Goal: Task Accomplishment & Management: Complete application form

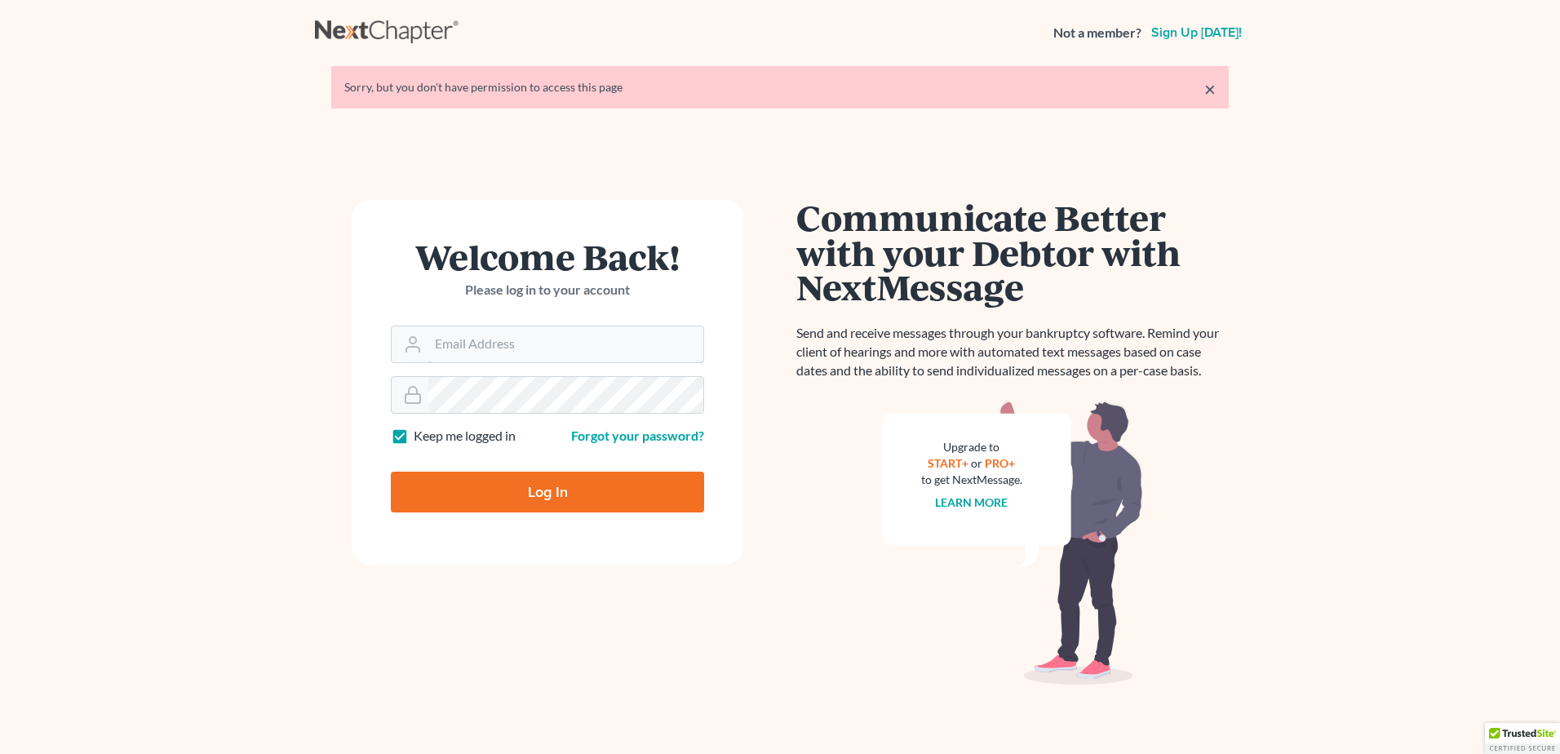
type input "[EMAIL_ADDRESS][DOMAIN_NAME]"
drag, startPoint x: 0, startPoint y: 0, endPoint x: 591, endPoint y: 491, distance: 768.1
click at [591, 491] on input "Log In" at bounding box center [547, 491] width 313 height 41
type input "Thinking..."
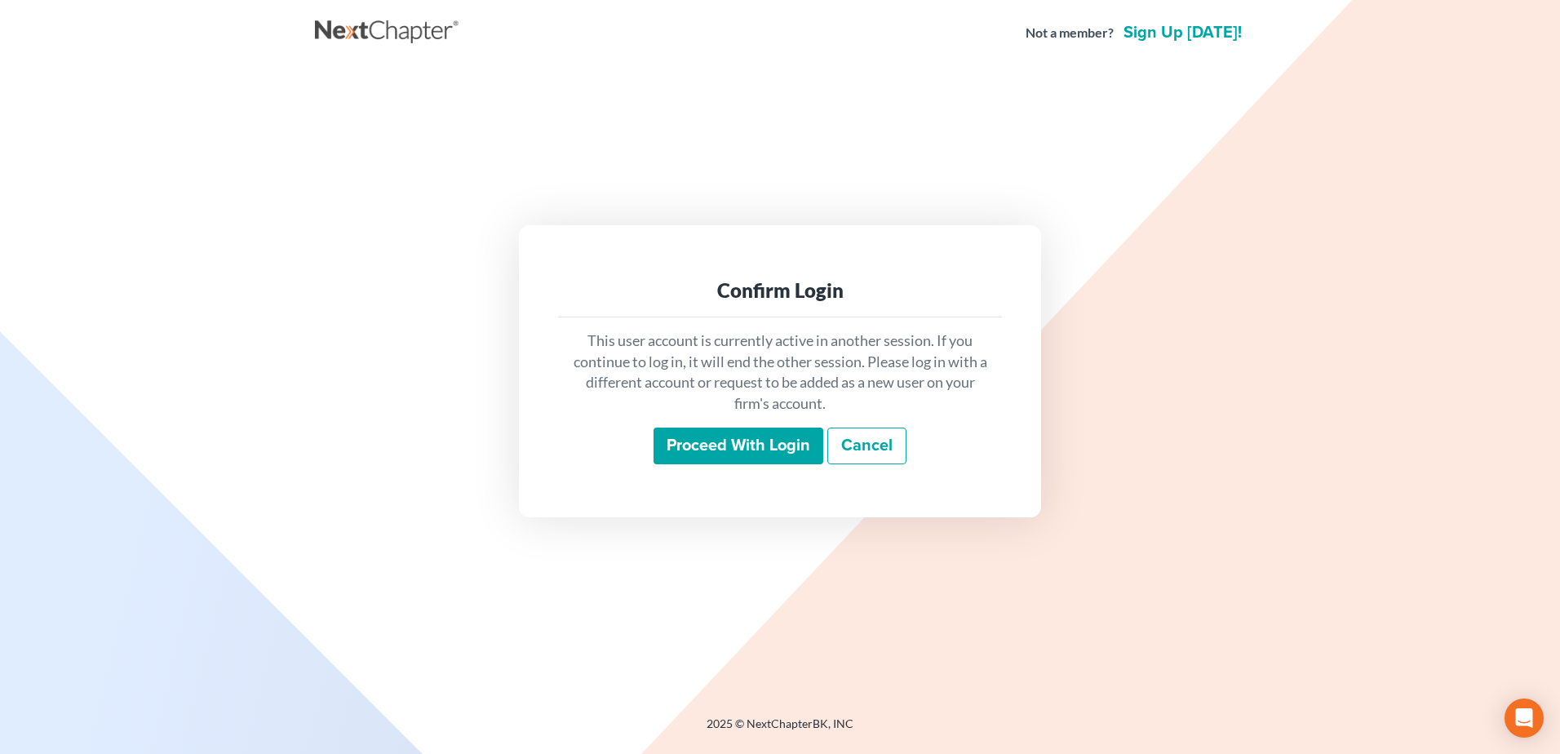
click at [695, 458] on input "Proceed with login" at bounding box center [738, 446] width 170 height 38
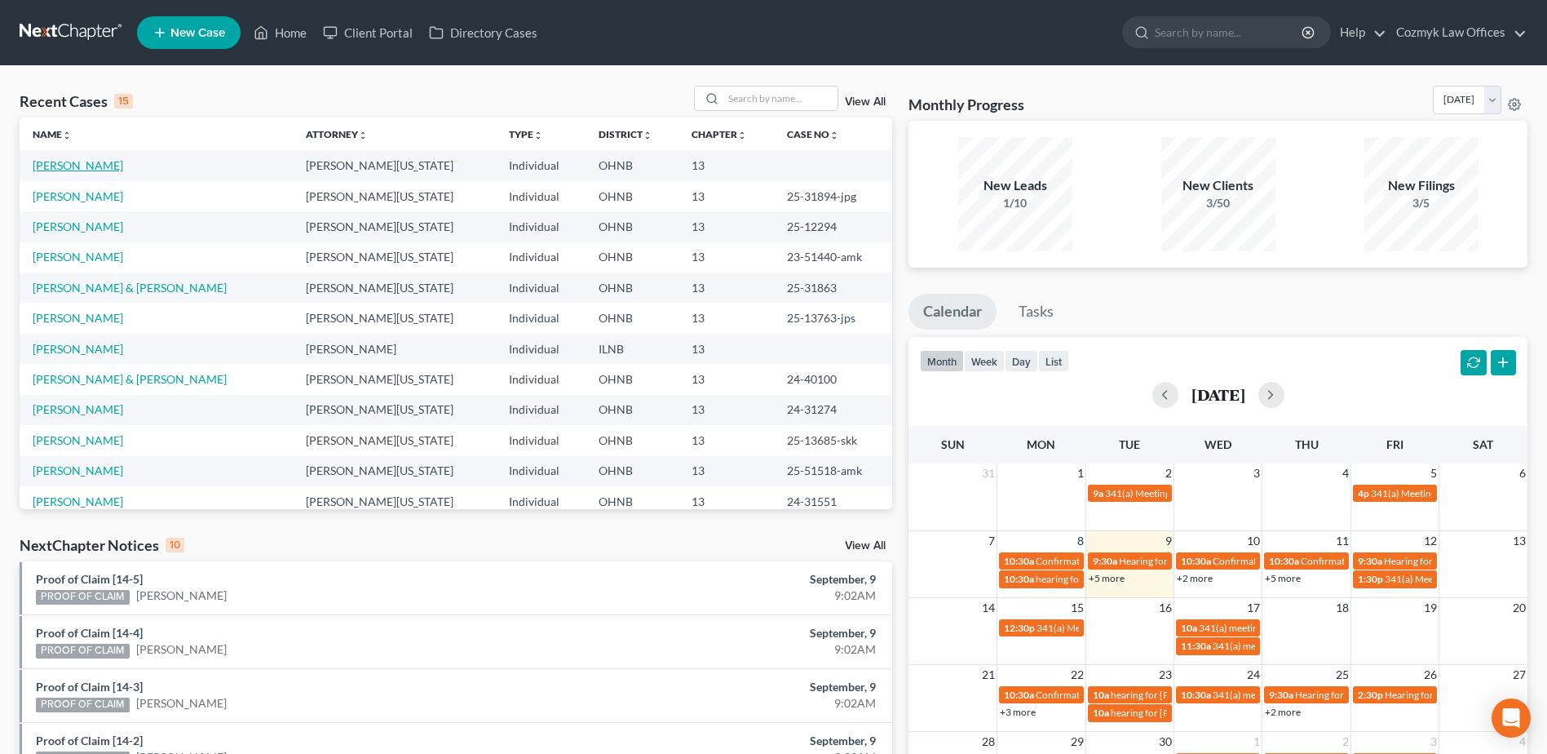
click at [110, 172] on link "[PERSON_NAME]" at bounding box center [78, 165] width 91 height 14
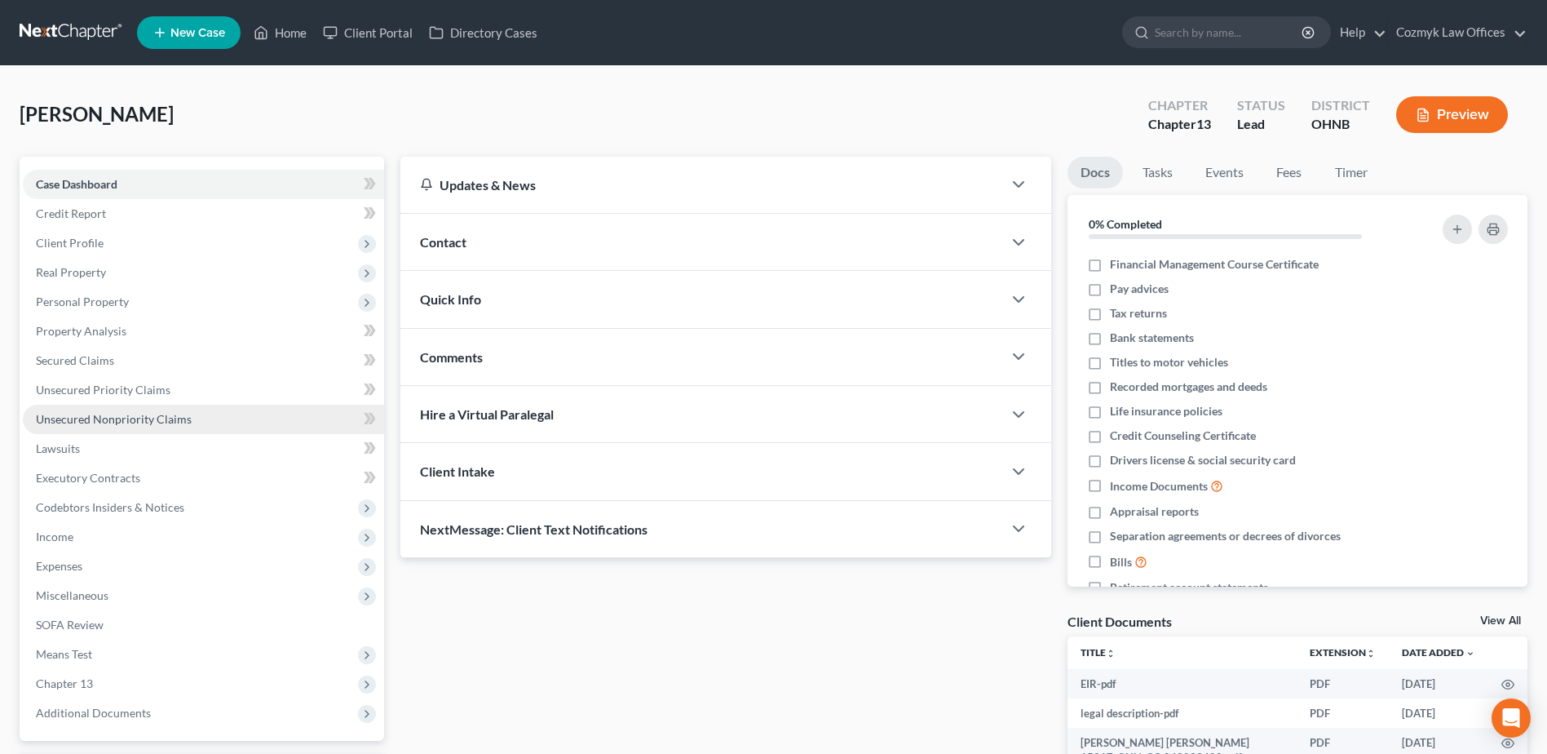
click at [161, 410] on link "Unsecured Nonpriority Claims" at bounding box center [203, 419] width 361 height 29
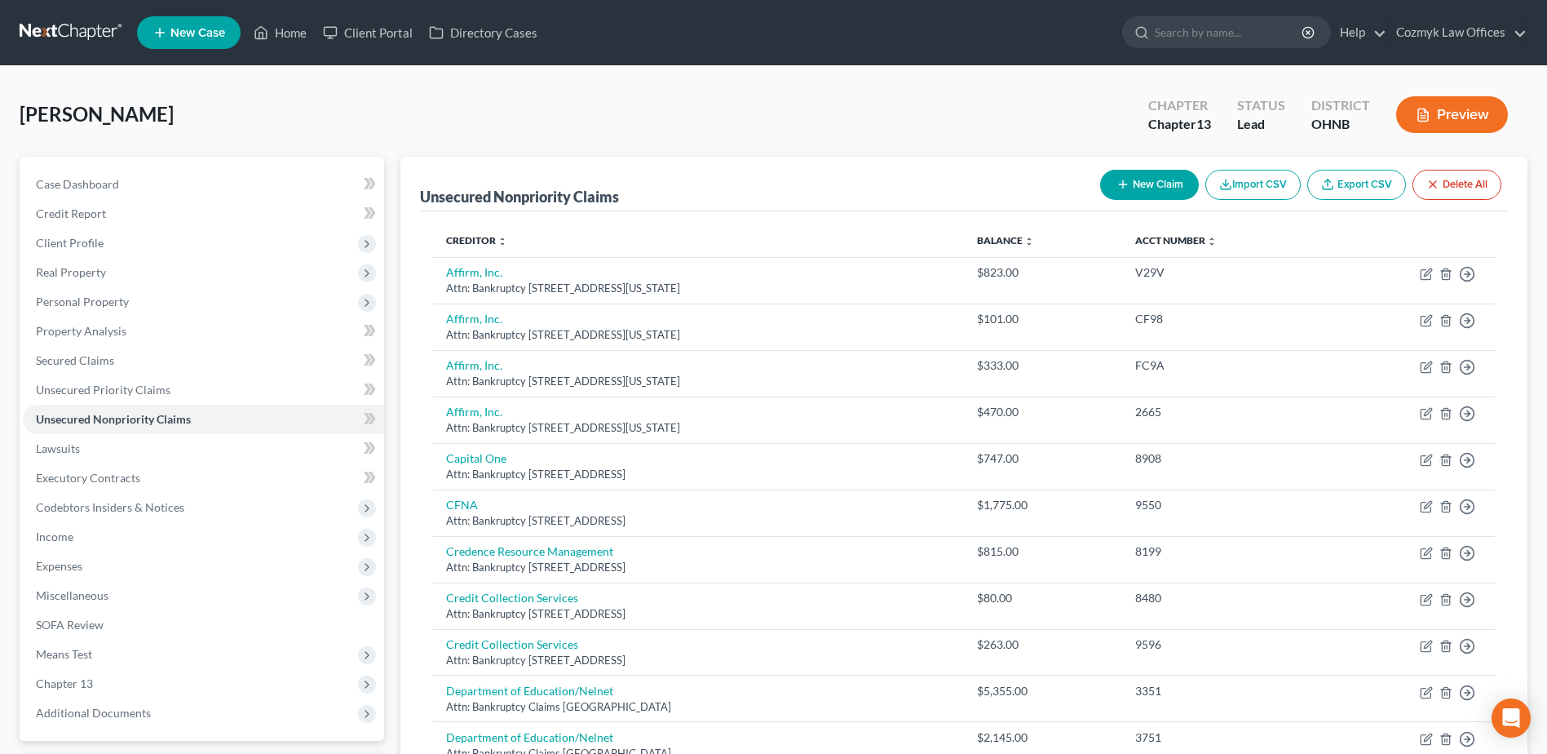
click at [1117, 188] on icon "button" at bounding box center [1123, 184] width 13 height 13
select select "0"
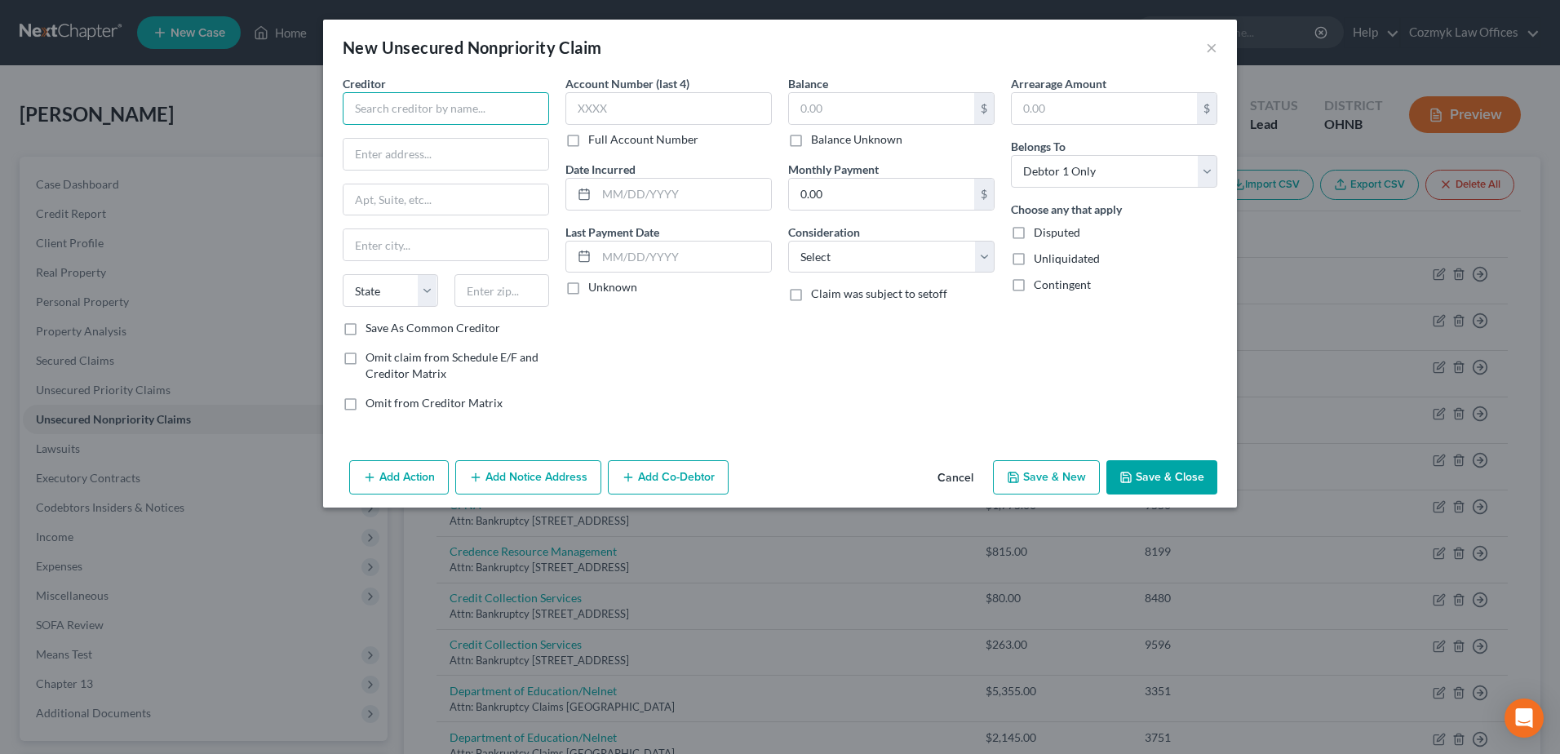
click at [470, 103] on input "text" at bounding box center [446, 108] width 206 height 33
type input "Cleveland Public Power"
type input "[STREET_ADDRESS]"
type input "[GEOGRAPHIC_DATA]"
select select "36"
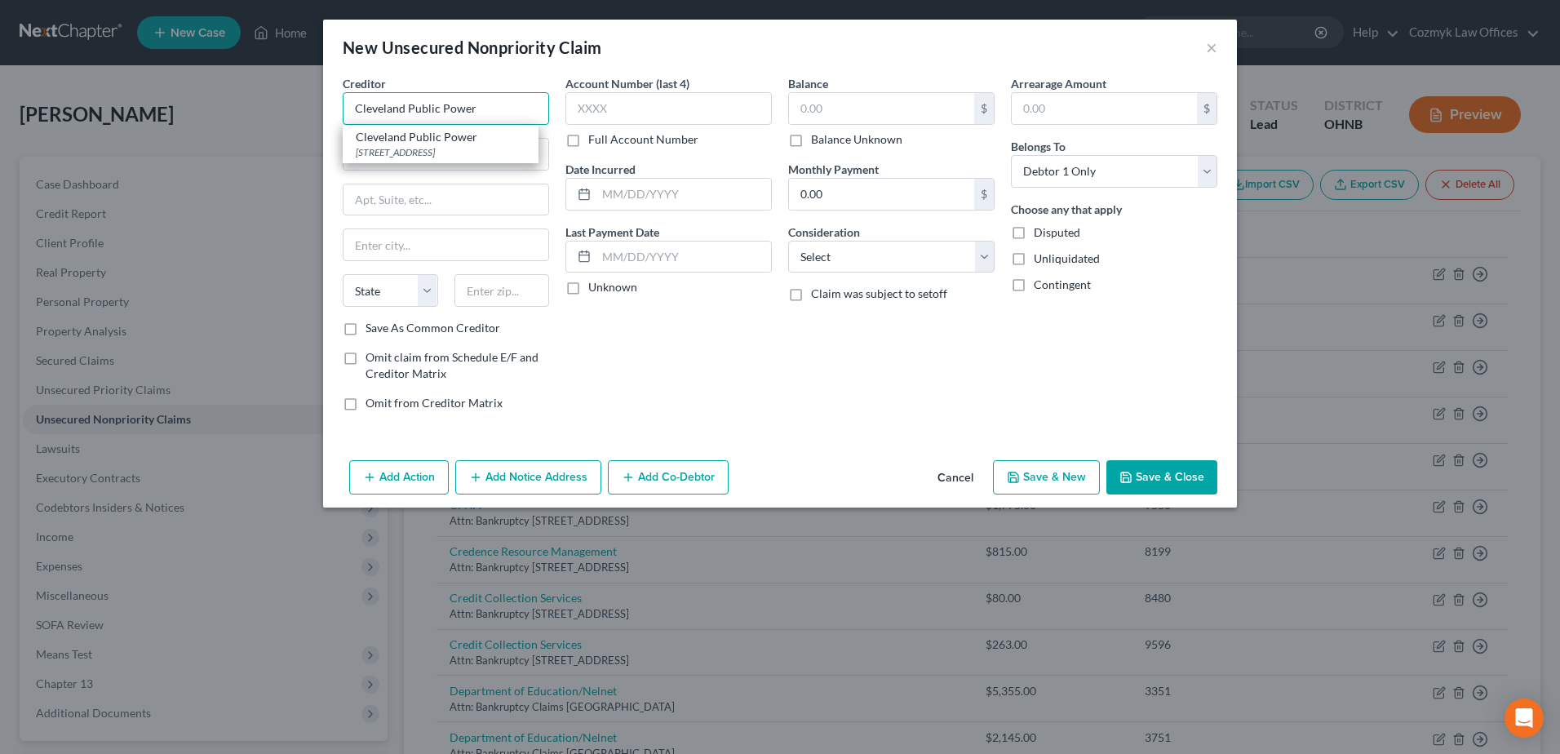
type input "44114"
type input "Cleveland Public Power"
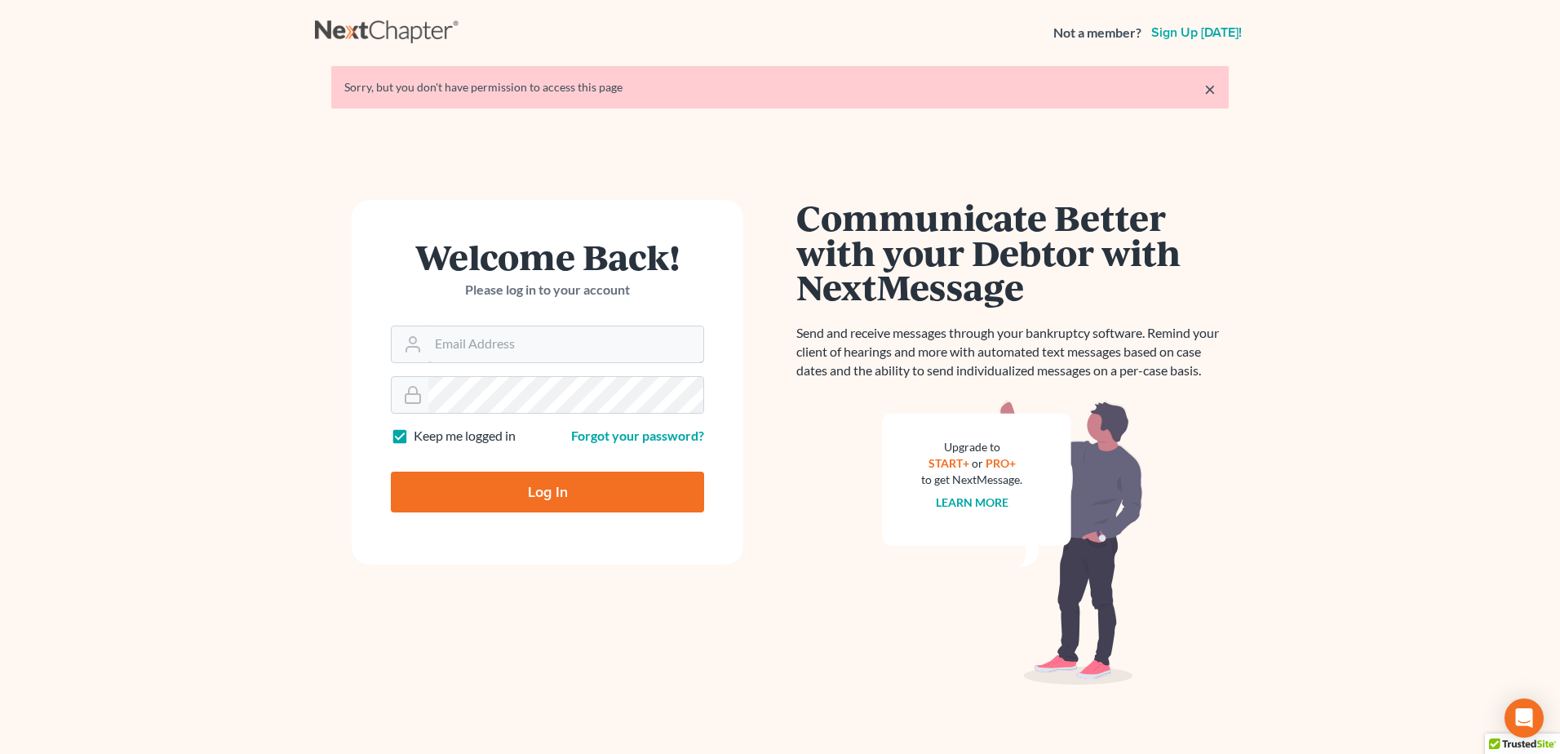
type input "[EMAIL_ADDRESS][DOMAIN_NAME]"
click at [489, 486] on input "Log In" at bounding box center [547, 491] width 313 height 41
type input "Thinking..."
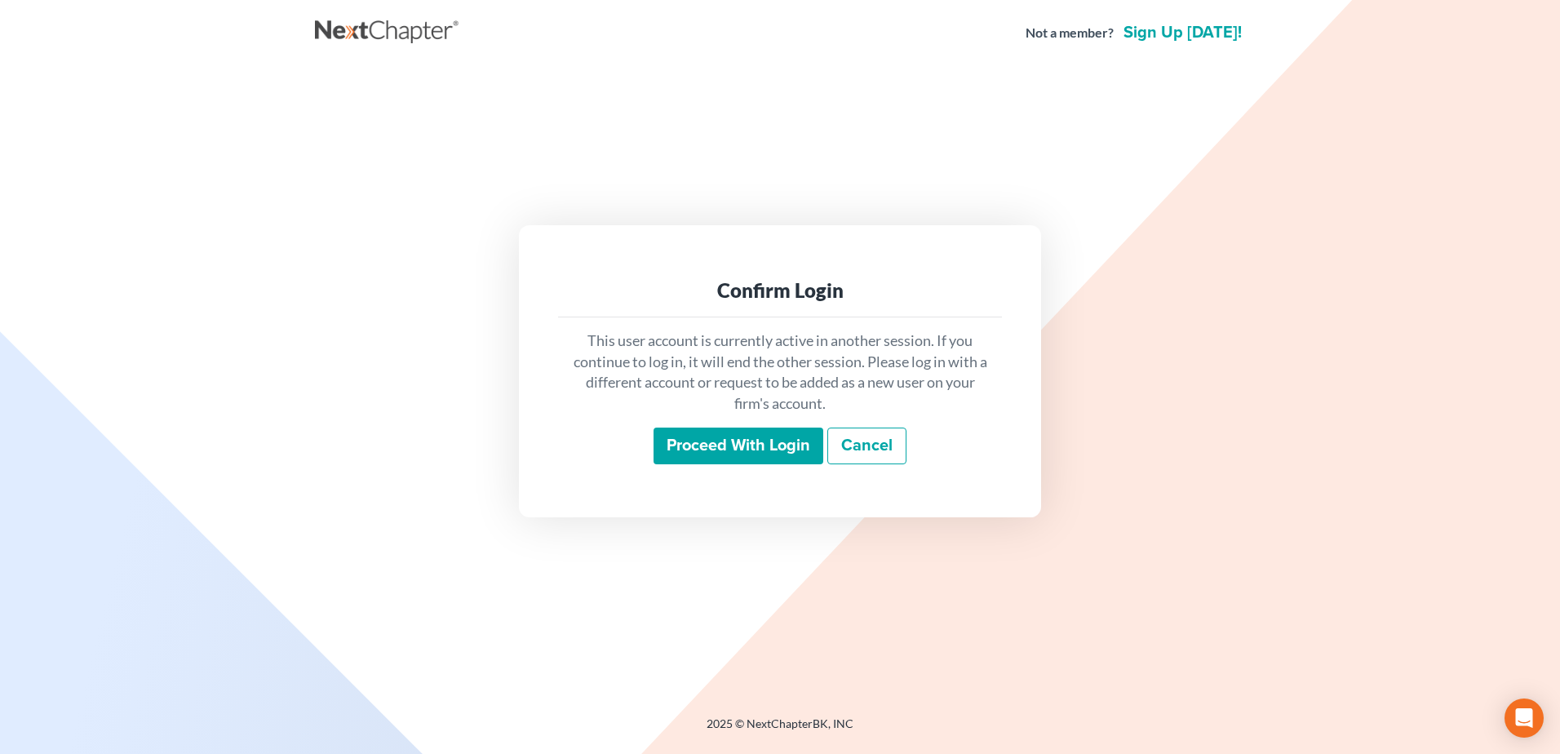
click at [779, 436] on input "Proceed with login" at bounding box center [738, 446] width 170 height 38
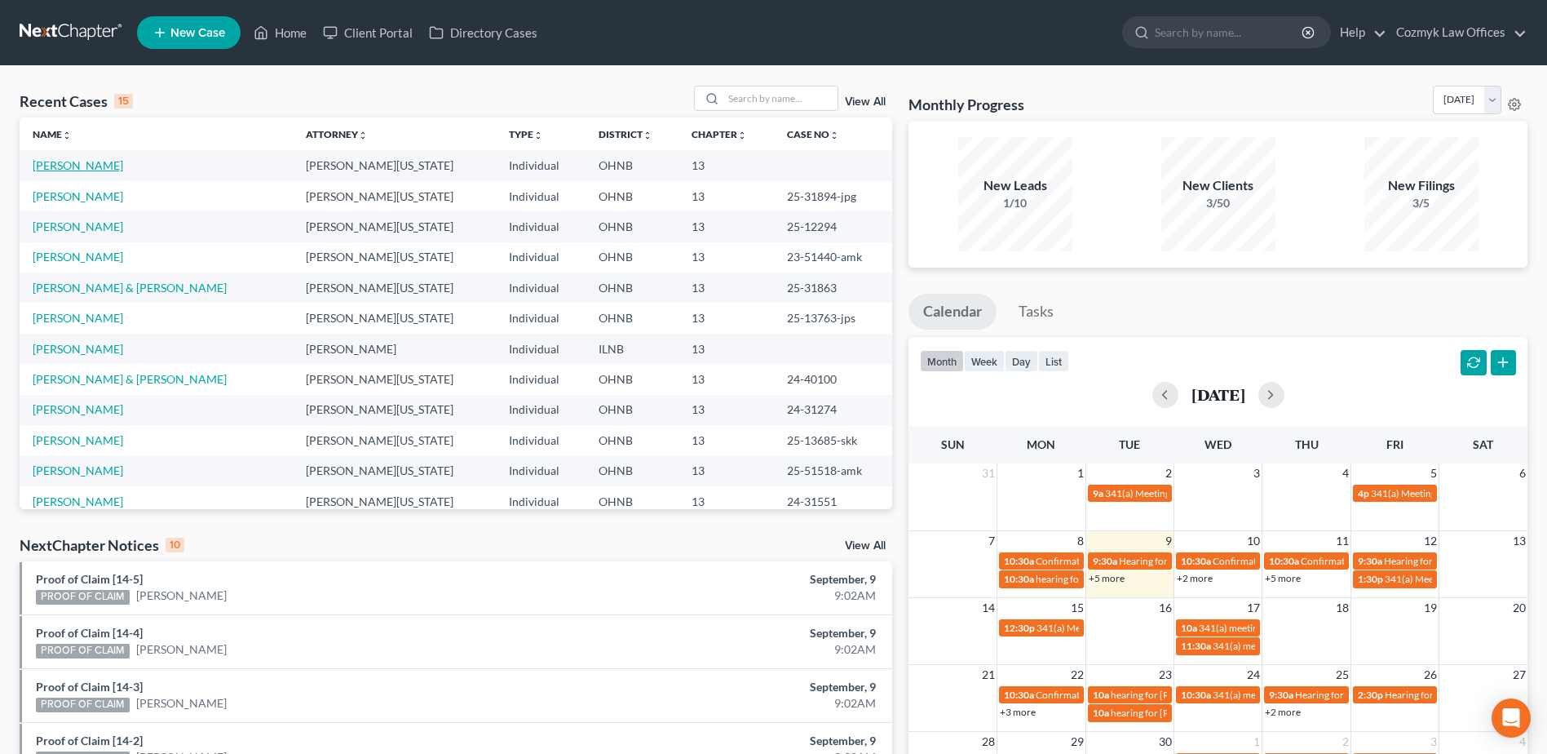
click at [99, 160] on link "[PERSON_NAME]" at bounding box center [78, 165] width 91 height 14
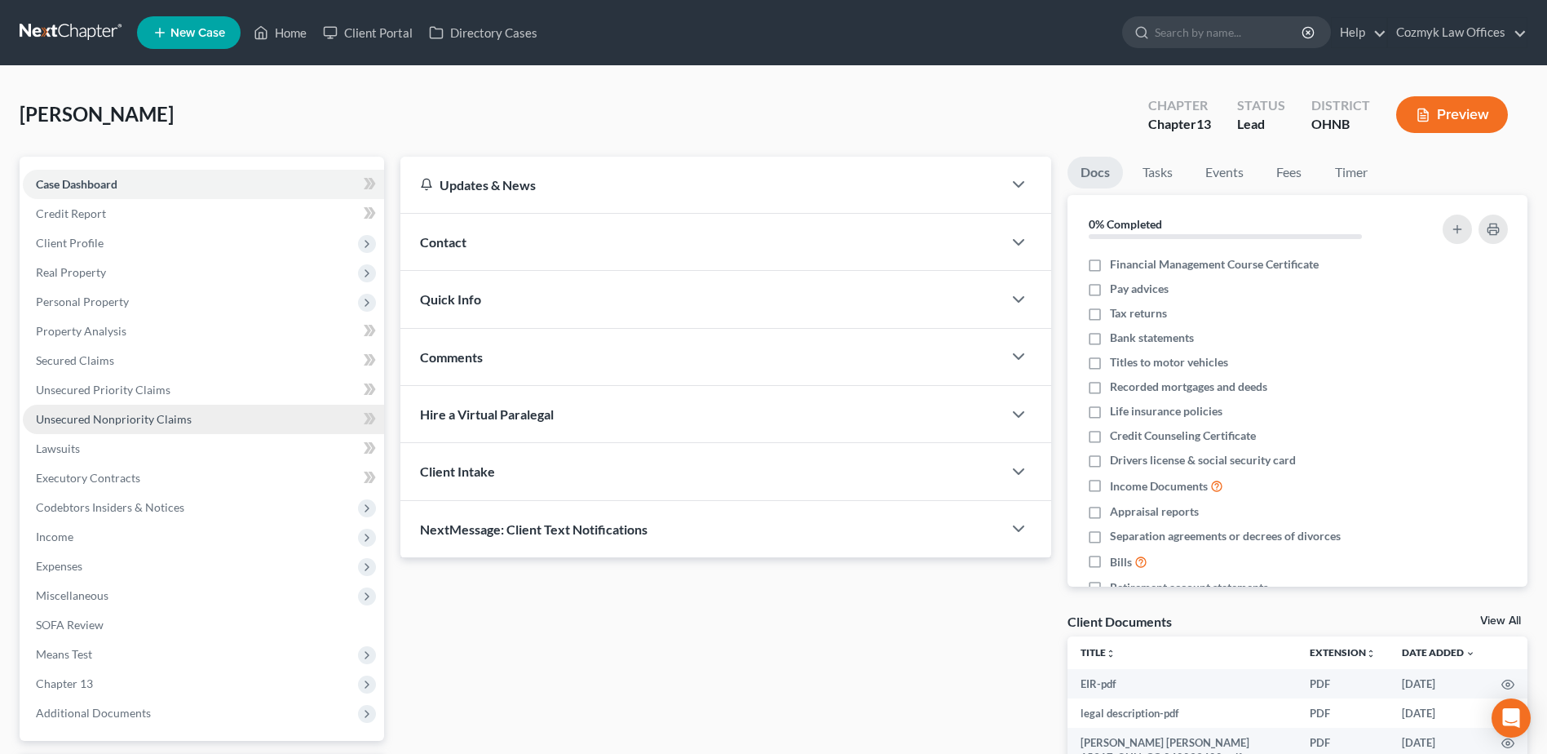
click at [188, 409] on link "Unsecured Nonpriority Claims" at bounding box center [203, 419] width 361 height 29
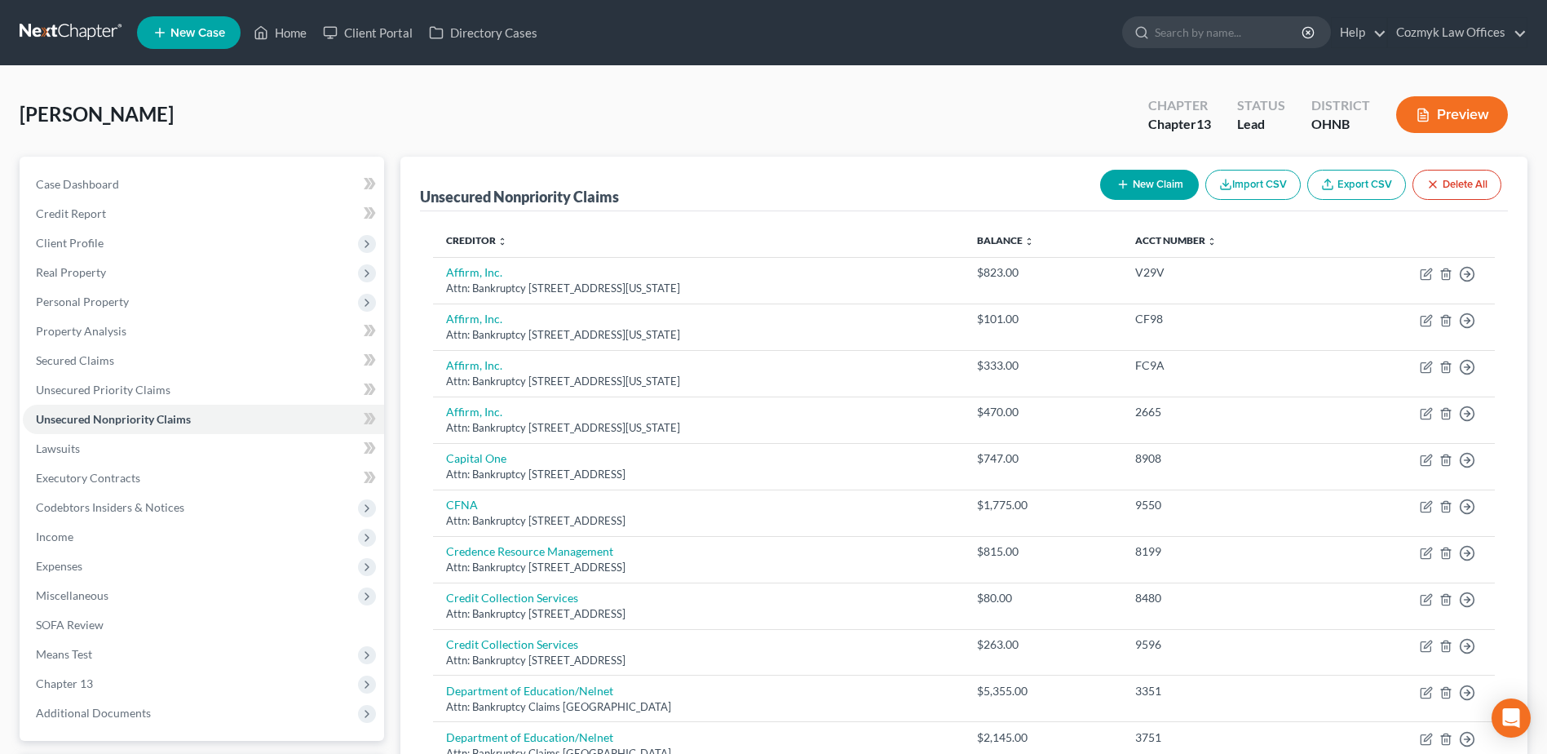
click at [1145, 183] on button "New Claim" at bounding box center [1149, 185] width 99 height 30
select select "0"
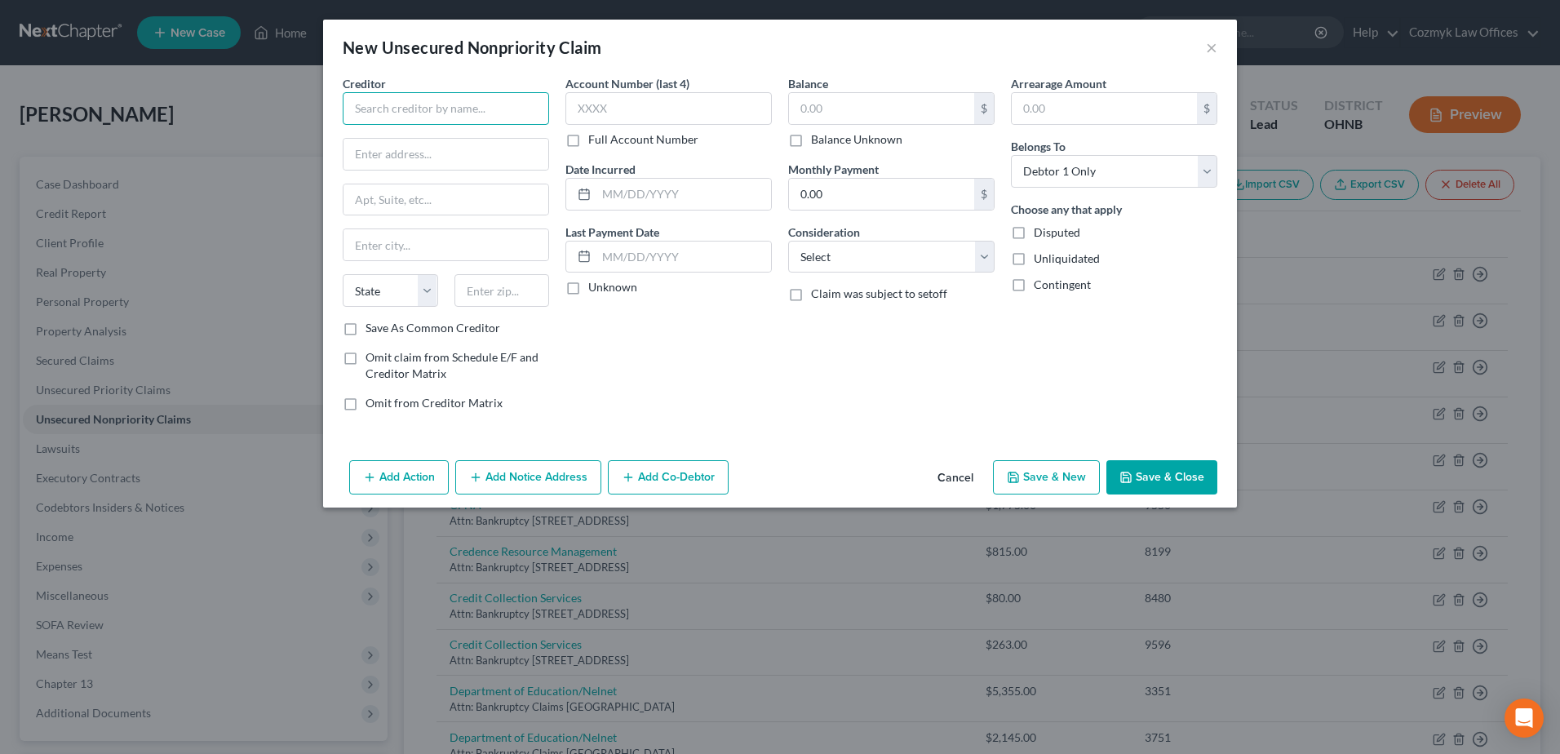
click at [516, 114] on input "text" at bounding box center [446, 108] width 206 height 33
type input "Cleveland Public Power"
type input "[STREET_ADDRESS]"
type input "[GEOGRAPHIC_DATA]"
select select "36"
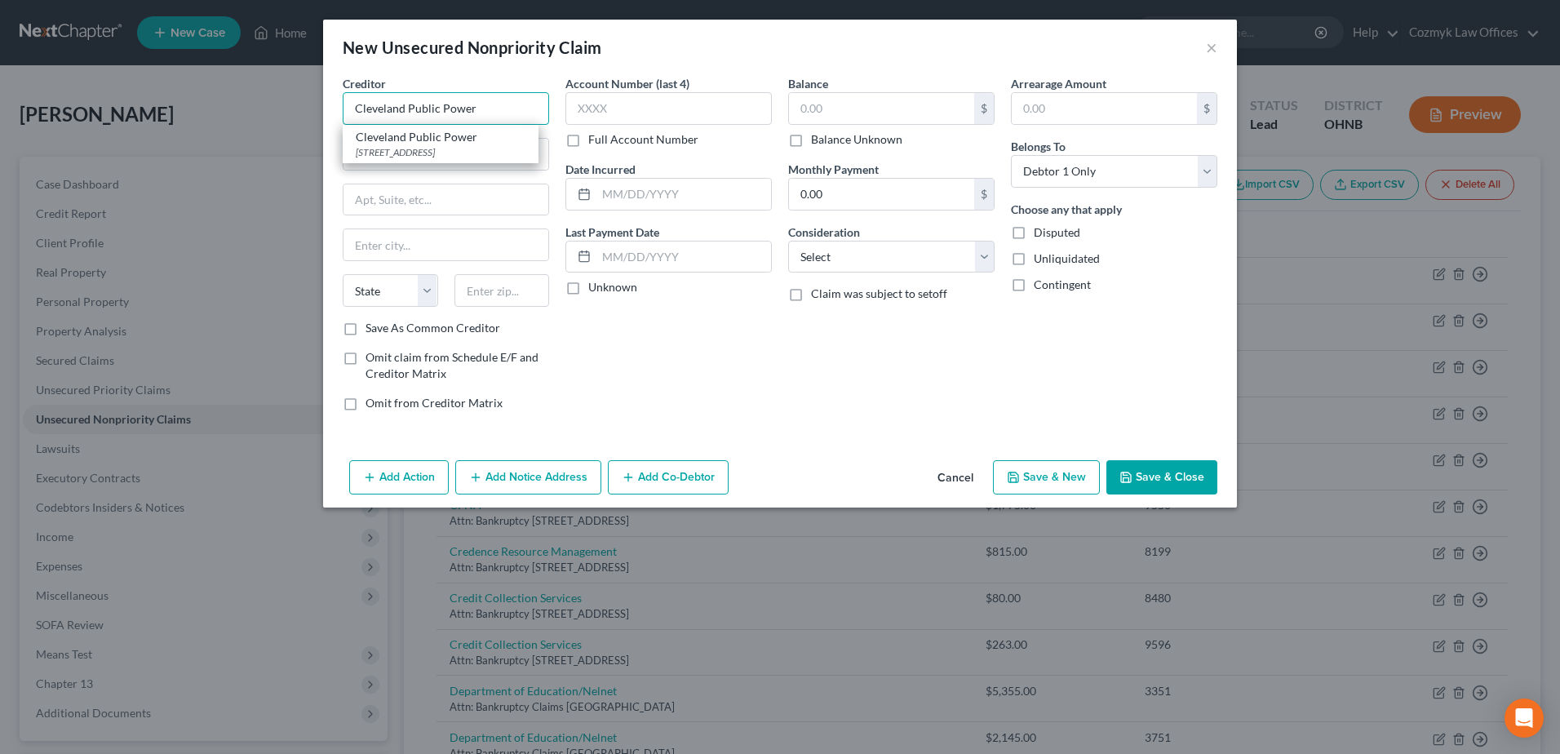
type input "44114"
type input "Cleveland Public Power"
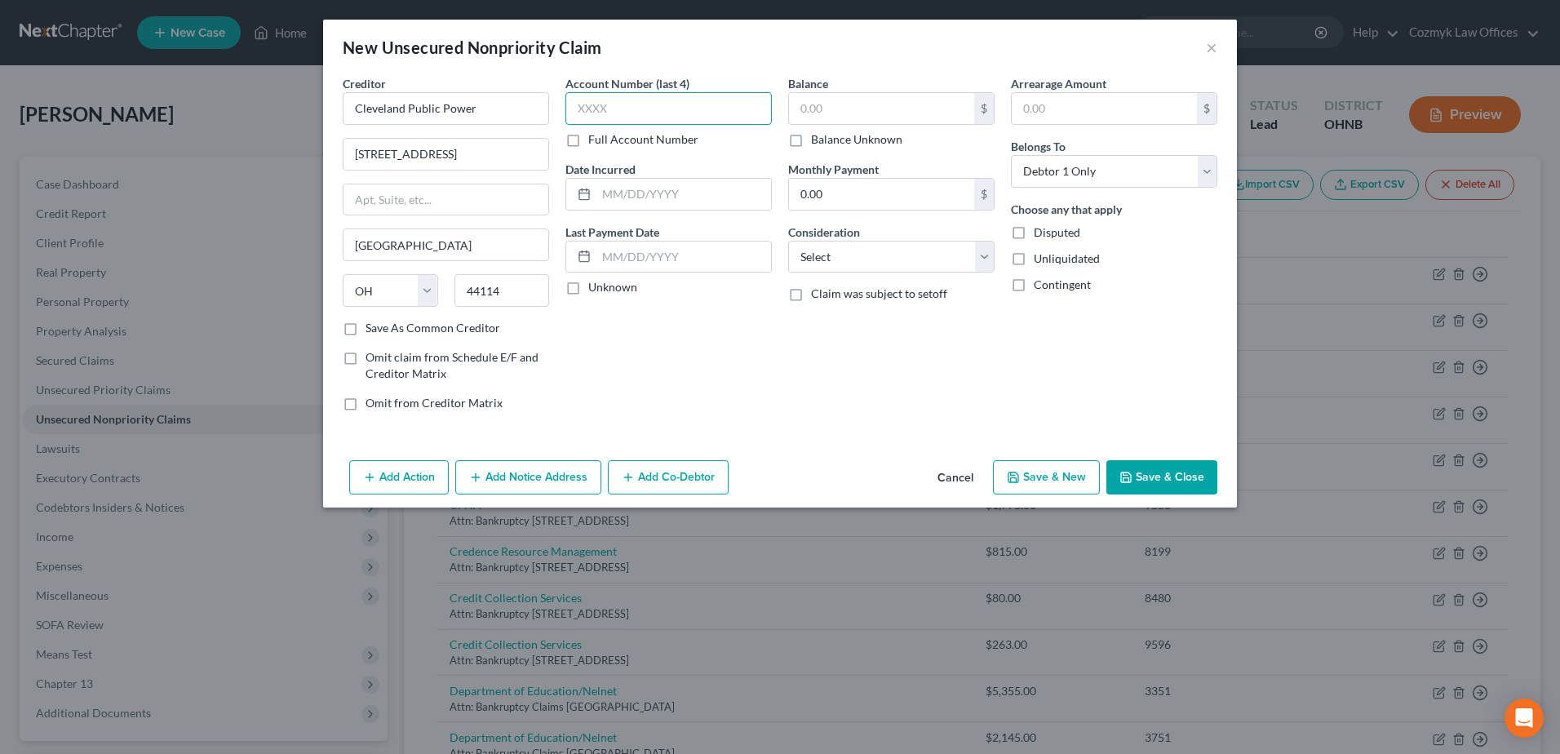
click at [615, 98] on input "text" at bounding box center [668, 108] width 206 height 33
type input "1111"
type input "2025"
type input "185.31"
select select "20"
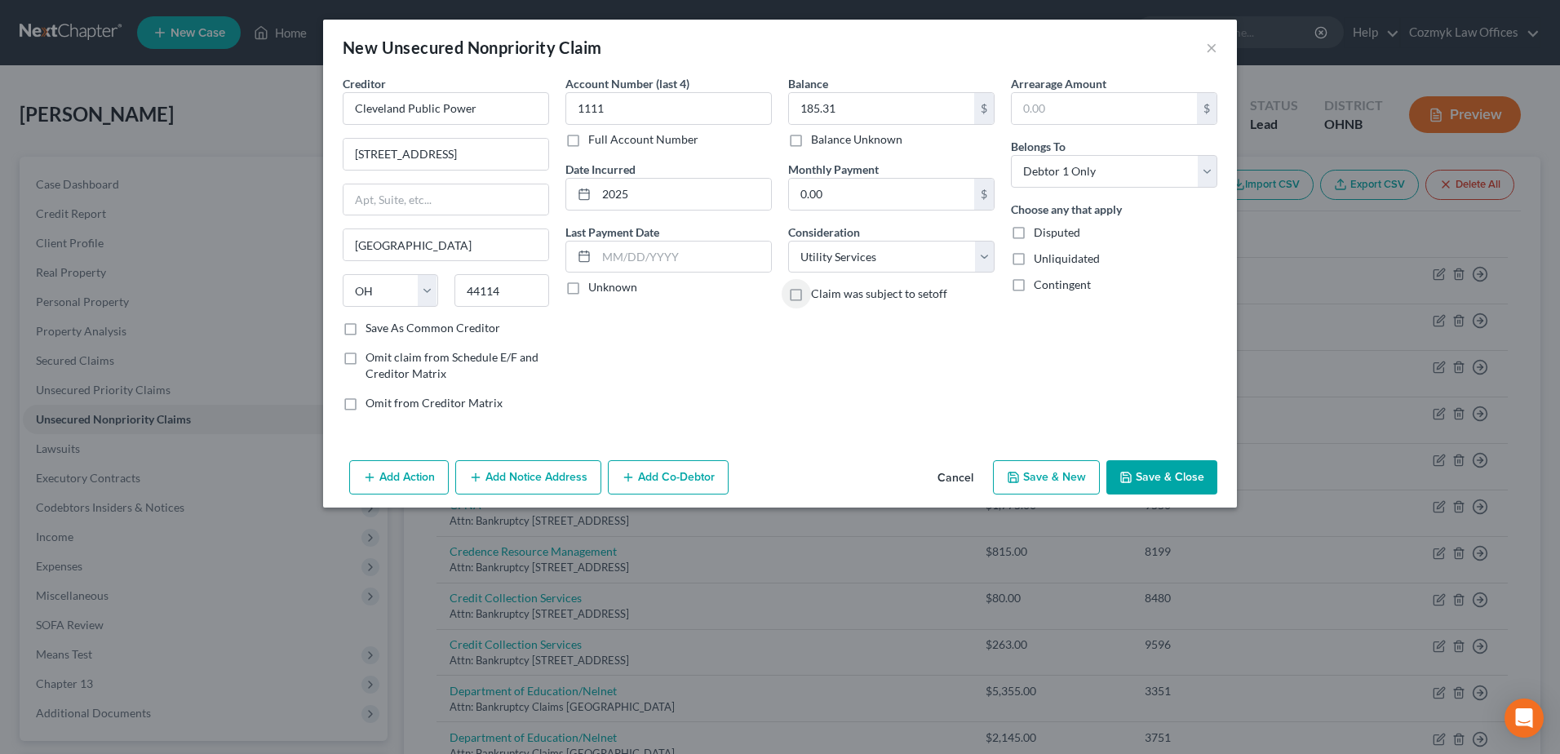
click at [1045, 473] on button "Save & New" at bounding box center [1046, 477] width 107 height 34
select select "0"
click at [474, 112] on input "text" at bounding box center [446, 108] width 206 height 33
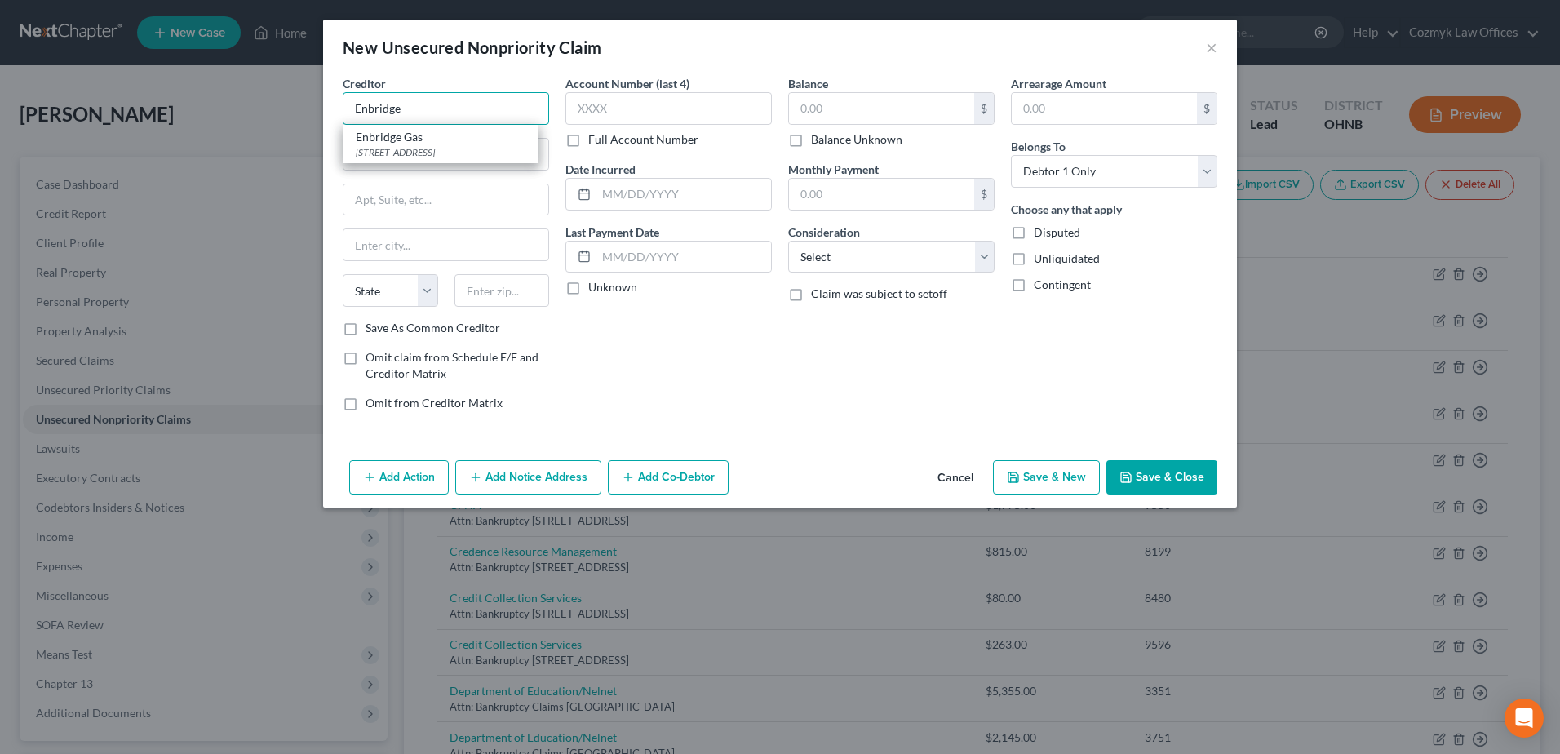
type input "Enbridge Gas"
type input "[STREET_ADDRESS]"
type input "[GEOGRAPHIC_DATA]"
select select "36"
type input "44103"
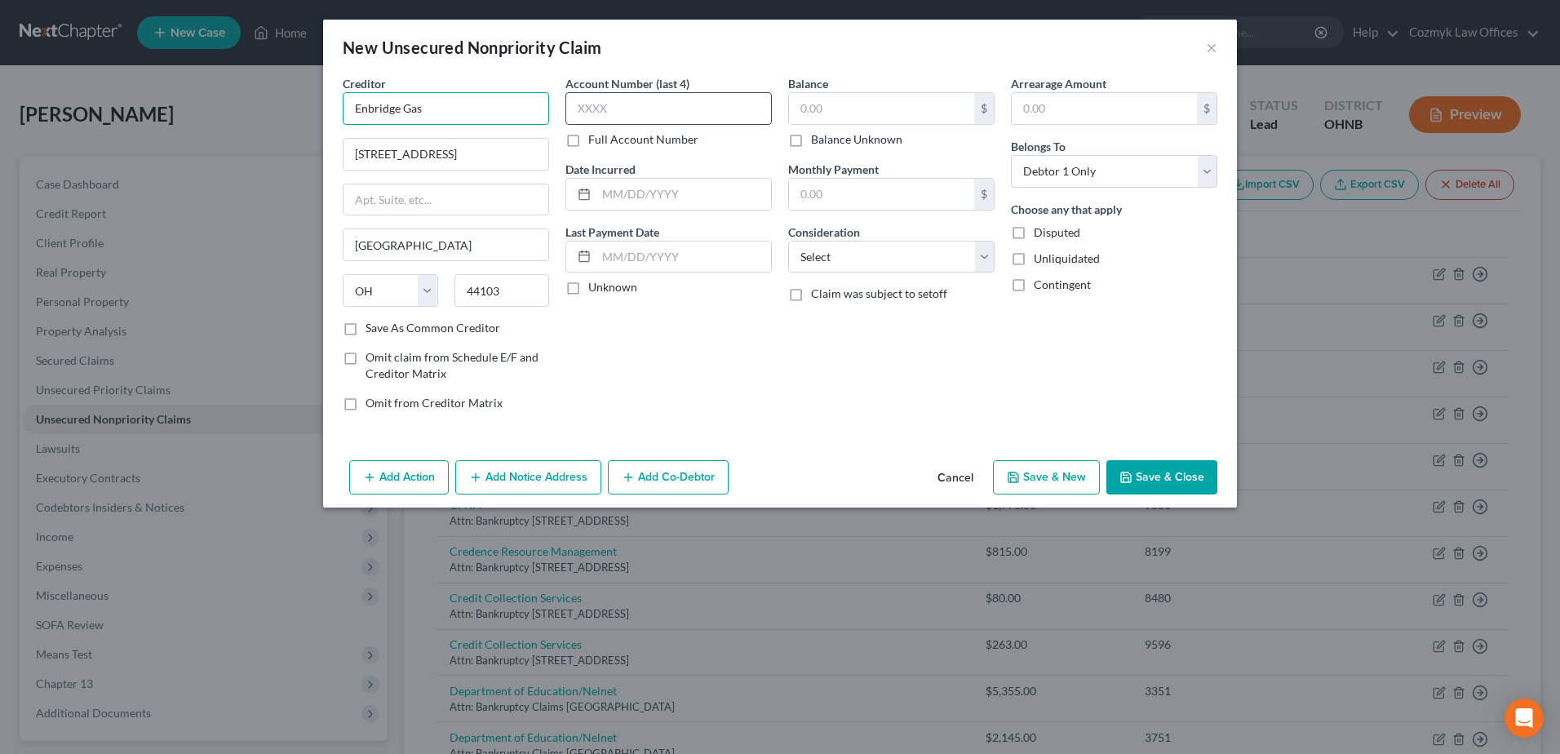
type input "Enbridge Gas"
click at [714, 108] on input "text" at bounding box center [668, 108] width 206 height 33
type input "1212"
type input "2025"
type input "170.24"
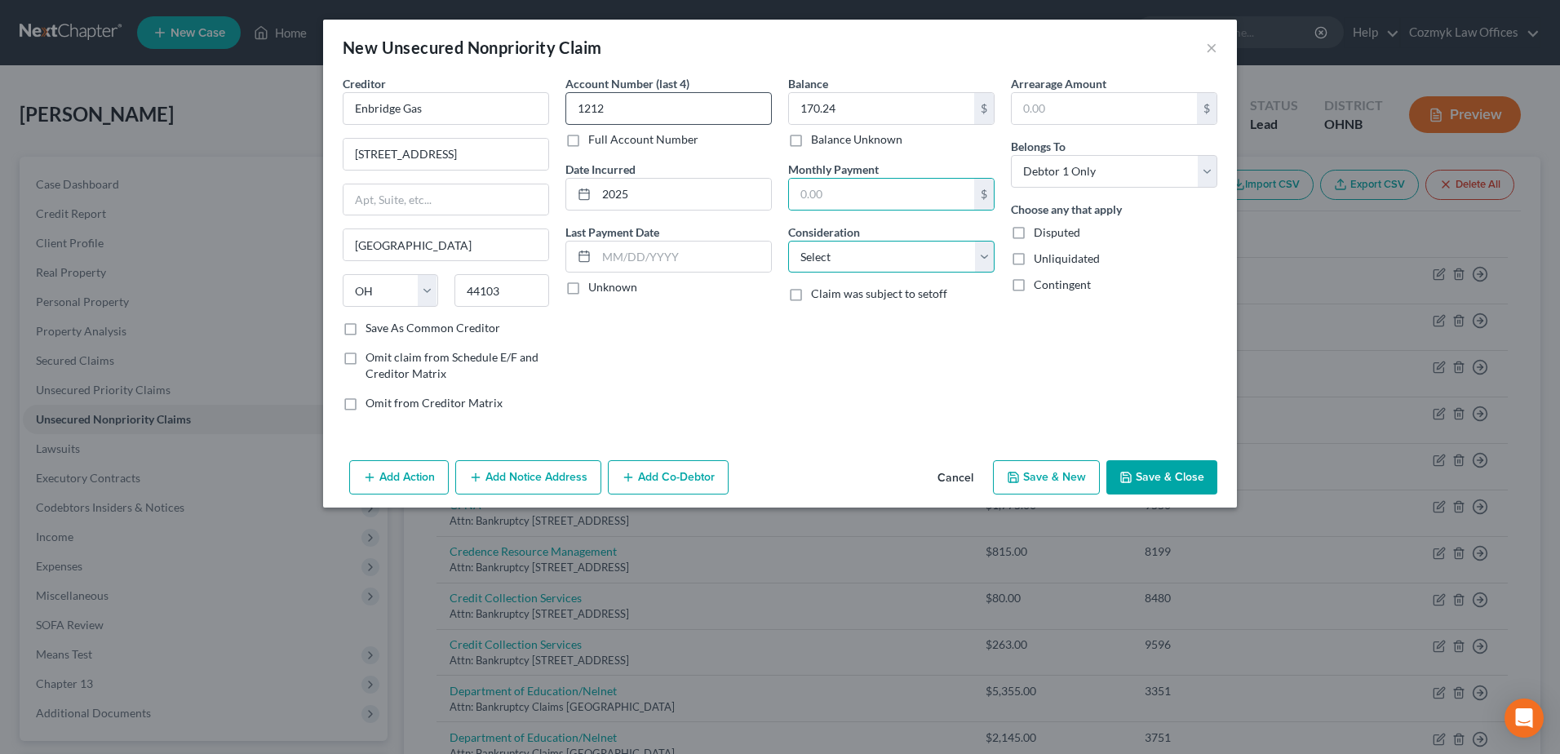
select select "20"
click at [1047, 481] on button "Save & New" at bounding box center [1046, 477] width 107 height 34
select select "0"
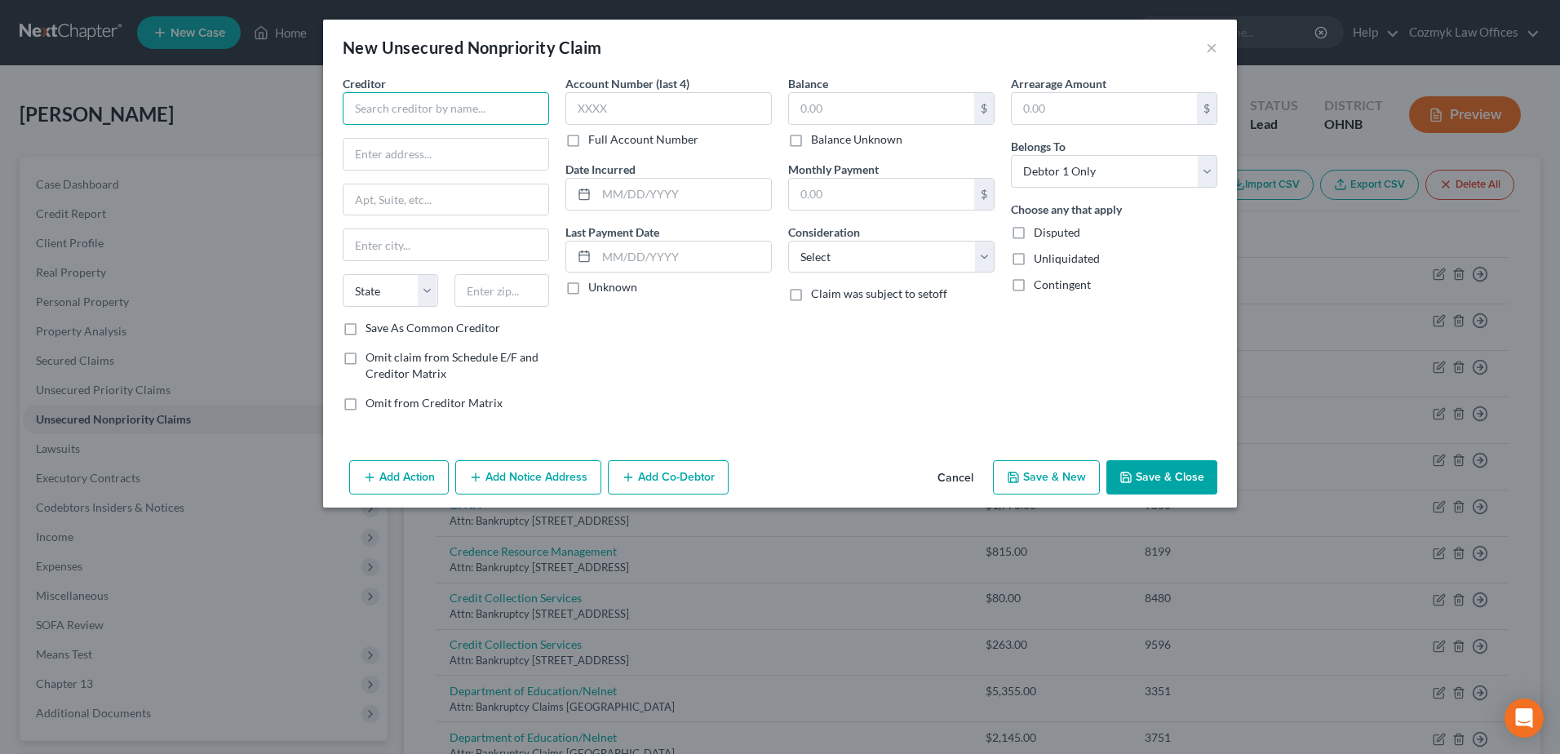
click at [449, 100] on input "text" at bounding box center [446, 108] width 206 height 33
type input "d"
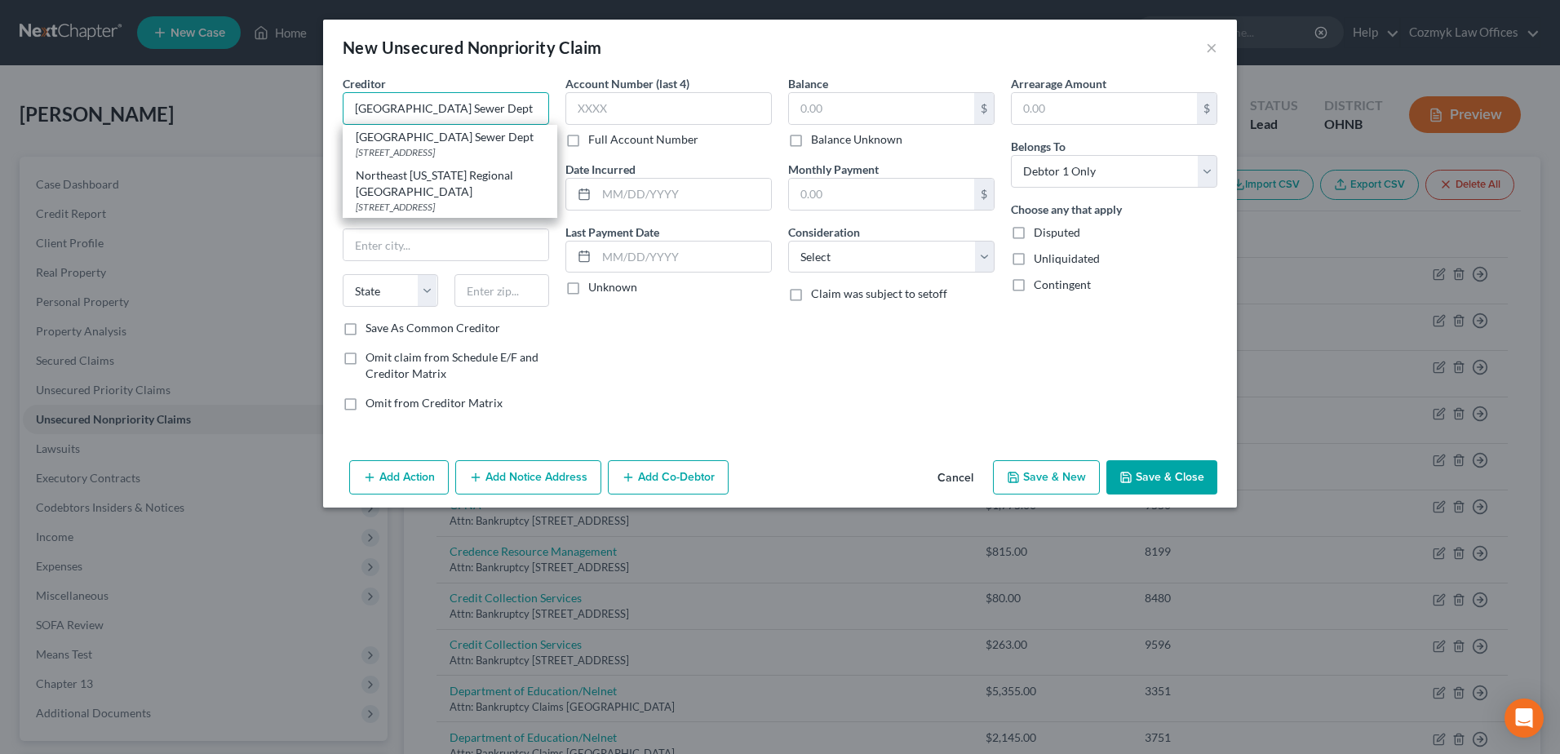
type input "Northeast [US_STATE] Regional [GEOGRAPHIC_DATA]"
type input "[STREET_ADDRESS]"
type input "[GEOGRAPHIC_DATA]"
select select "36"
type input "44115"
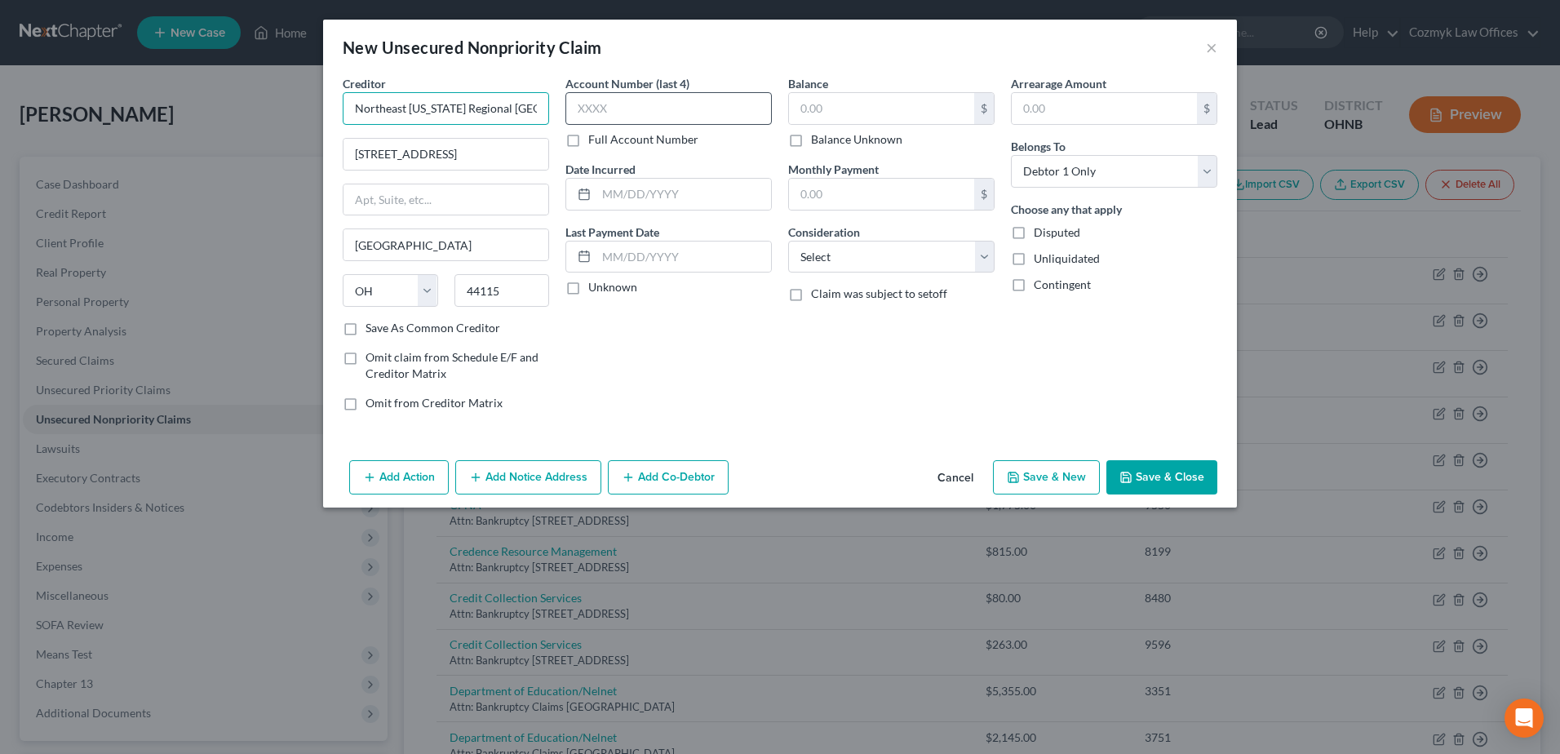
type input "Northeast [US_STATE] Regional [GEOGRAPHIC_DATA]"
click at [689, 109] on input "text" at bounding box center [668, 108] width 206 height 33
type input "1090"
type input "2025"
type input "851.86"
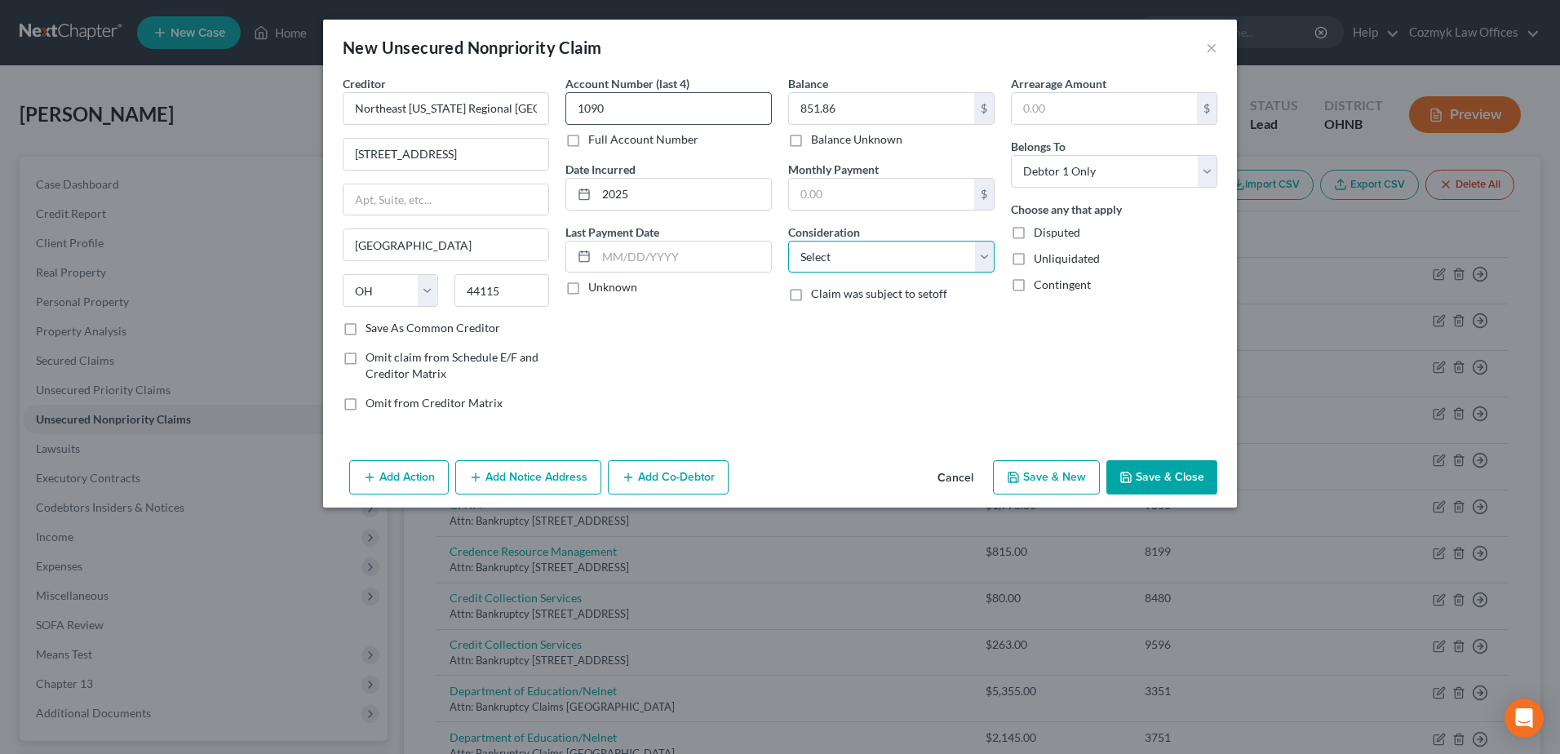
select select "20"
click at [1076, 479] on button "Save & New" at bounding box center [1046, 477] width 107 height 34
select select "0"
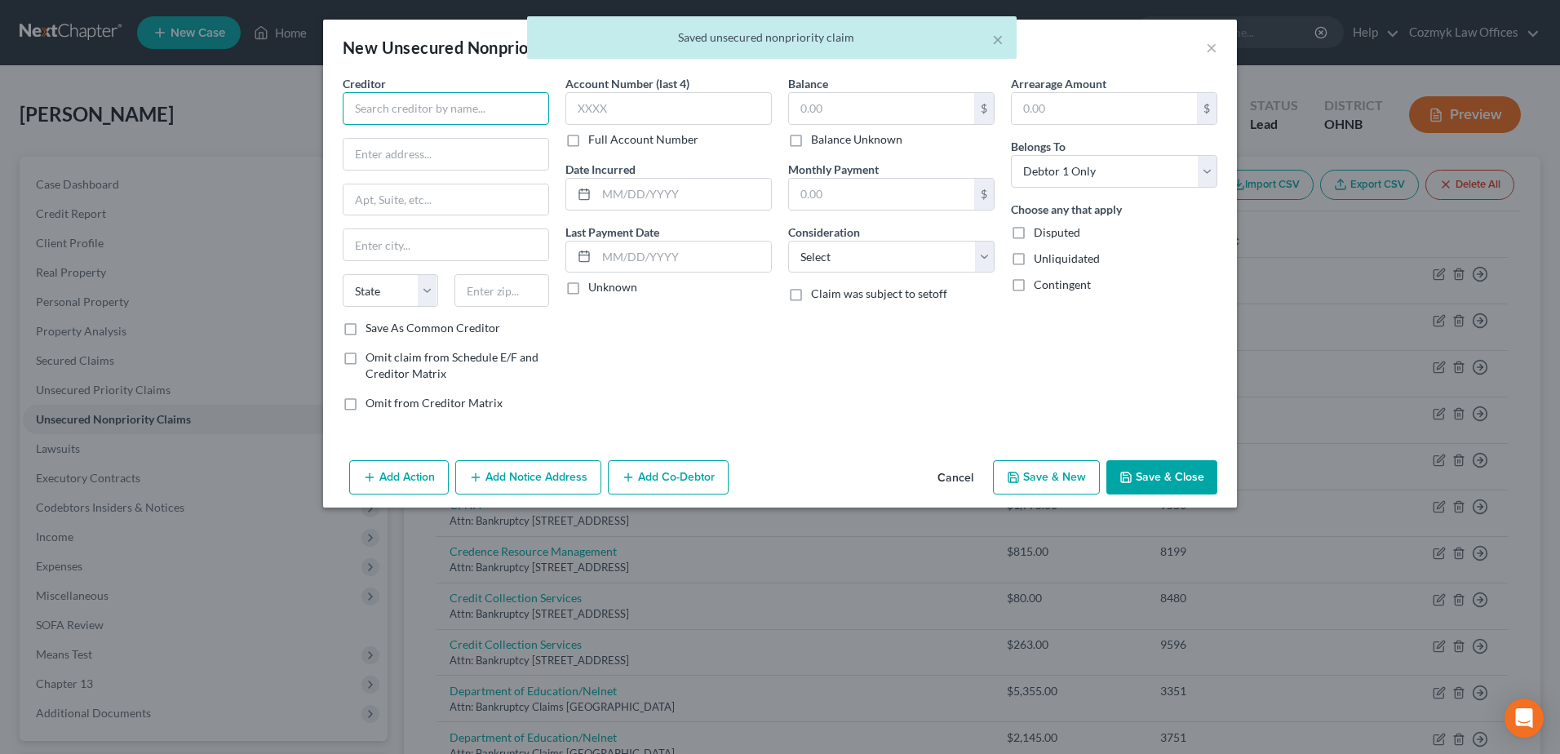
click at [485, 106] on input "text" at bounding box center [446, 108] width 206 height 33
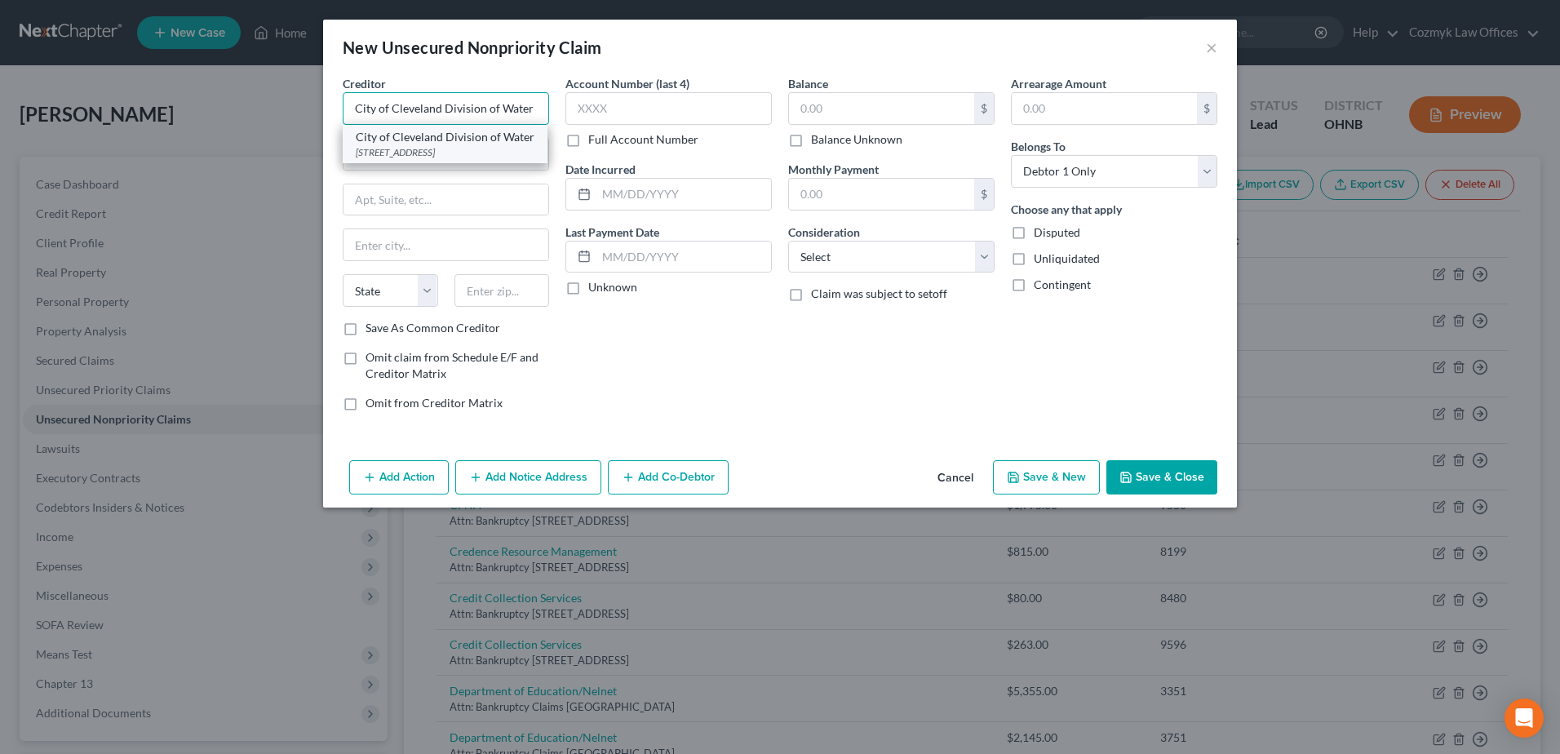
type input "City of Cleveland Division of Water"
click at [466, 157] on div "[STREET_ADDRESS]" at bounding box center [445, 152] width 179 height 14
type input "[STREET_ADDRESS]"
type input "[GEOGRAPHIC_DATA]"
select select "36"
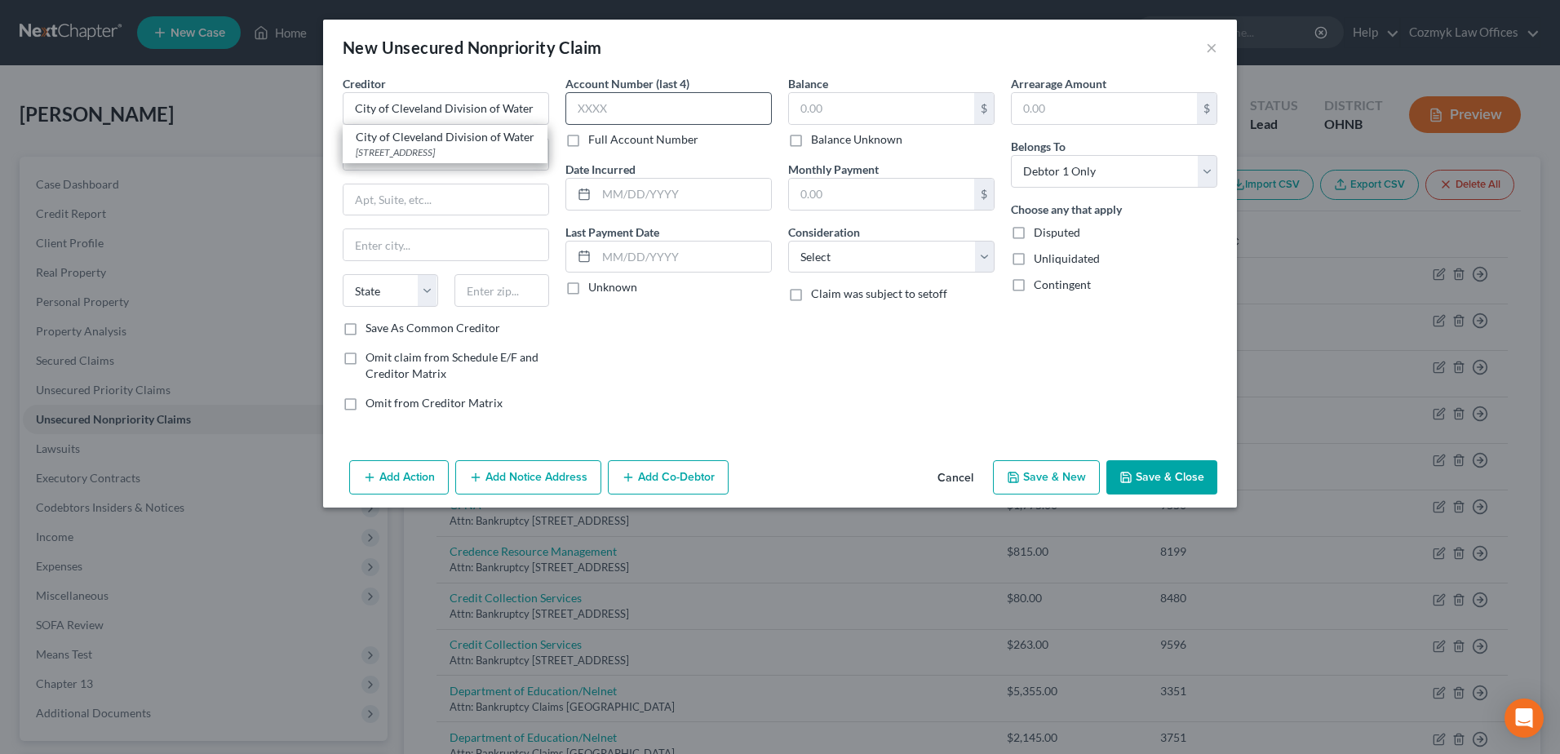
type input "44114"
click at [609, 113] on input "text" at bounding box center [668, 108] width 206 height 33
type input "9847"
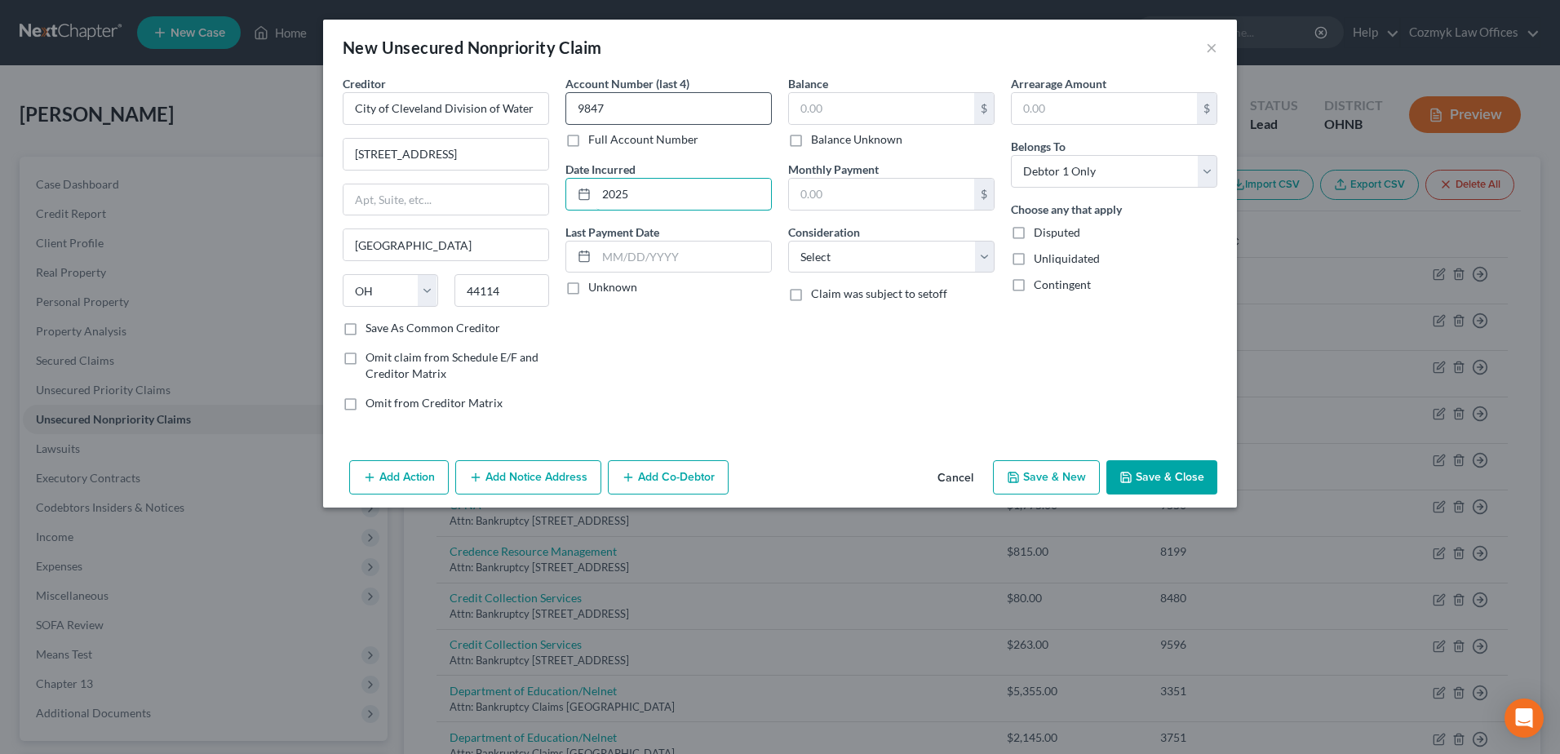
type input "2025"
type input "423.59"
select select "20"
click at [1161, 487] on button "Save & Close" at bounding box center [1161, 477] width 111 height 34
